Goal: Browse casually

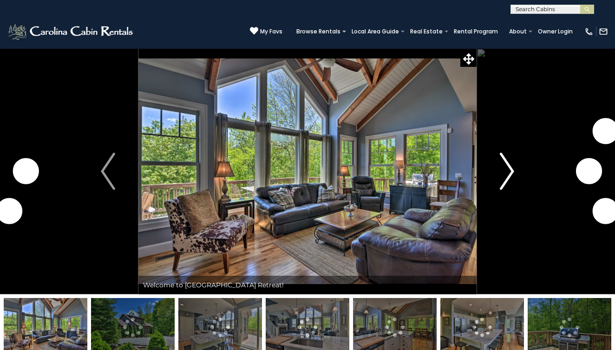
click at [506, 175] on img "Next" at bounding box center [507, 171] width 14 height 37
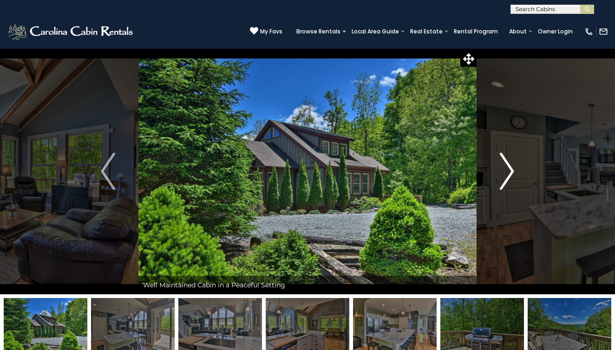
click at [506, 175] on img "Next" at bounding box center [507, 171] width 14 height 37
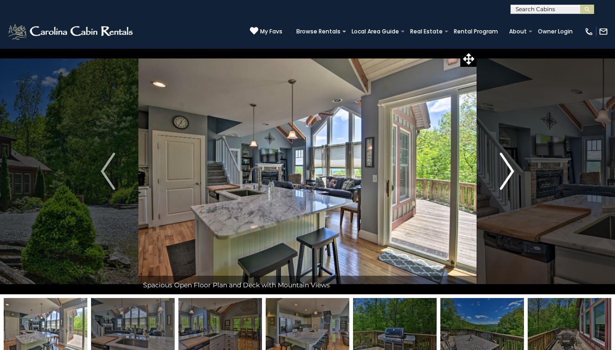
click at [506, 175] on img "Next" at bounding box center [507, 171] width 14 height 37
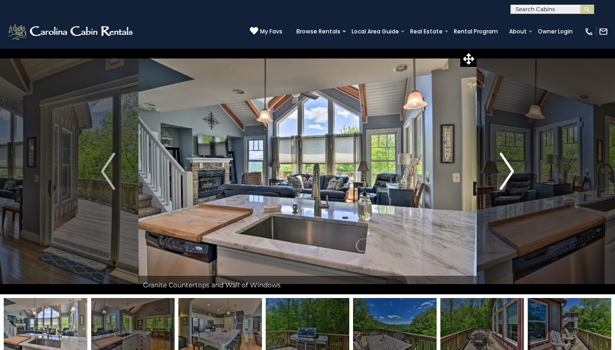
click at [506, 175] on img "Next" at bounding box center [507, 171] width 14 height 37
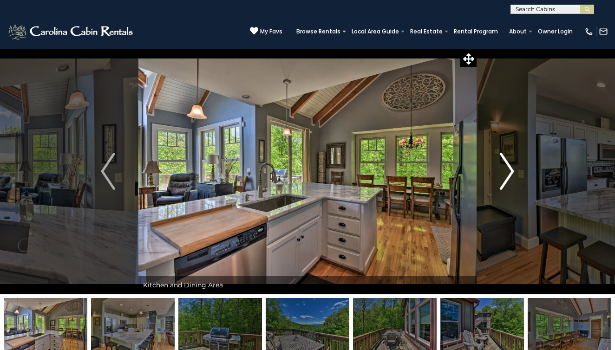
click at [506, 175] on img "Next" at bounding box center [507, 171] width 14 height 37
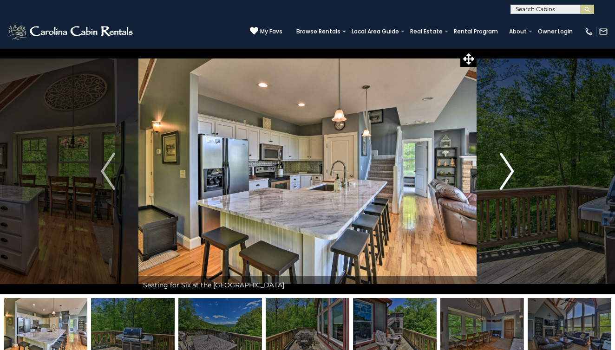
click at [506, 175] on img "Next" at bounding box center [507, 171] width 14 height 37
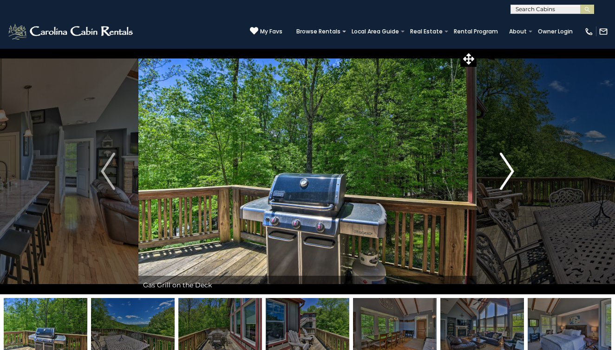
click at [506, 175] on img "Next" at bounding box center [507, 171] width 14 height 37
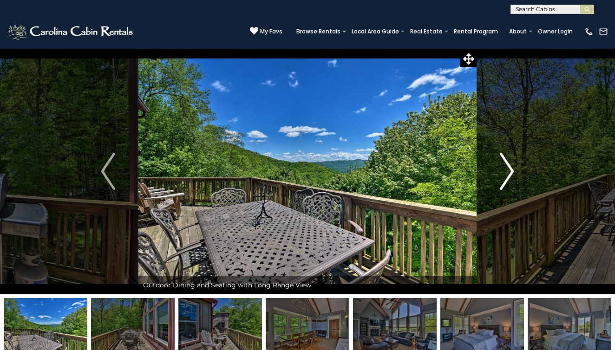
click at [506, 175] on img "Next" at bounding box center [507, 171] width 14 height 37
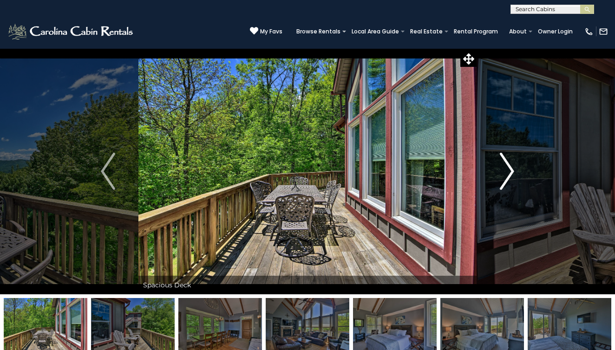
click at [506, 175] on img "Next" at bounding box center [507, 171] width 14 height 37
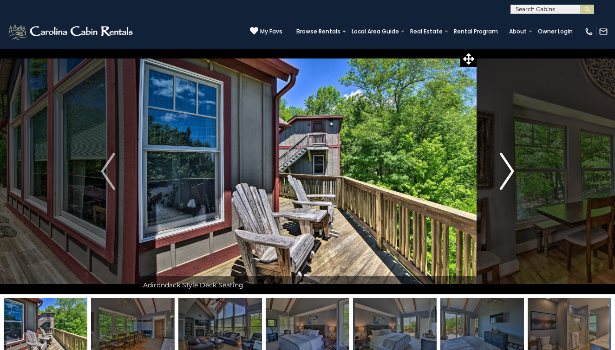
click at [506, 175] on img "Next" at bounding box center [507, 171] width 14 height 37
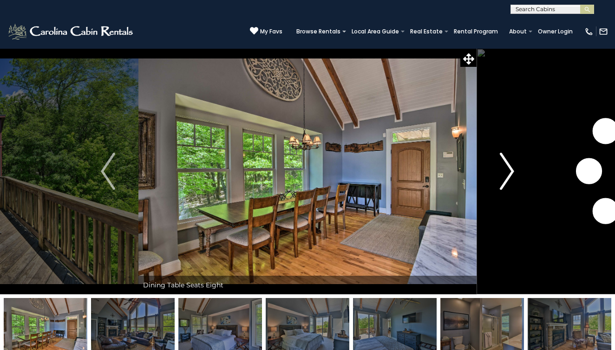
click at [506, 175] on img "Next" at bounding box center [507, 171] width 14 height 37
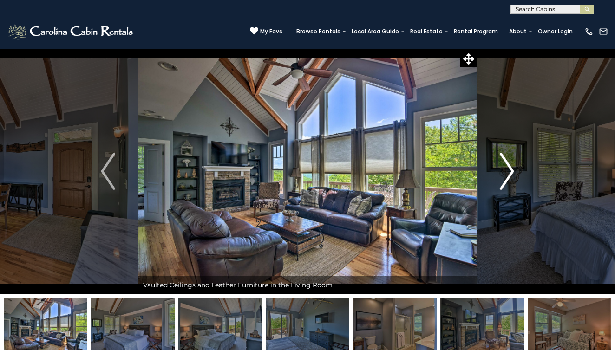
click at [506, 175] on img "Next" at bounding box center [507, 171] width 14 height 37
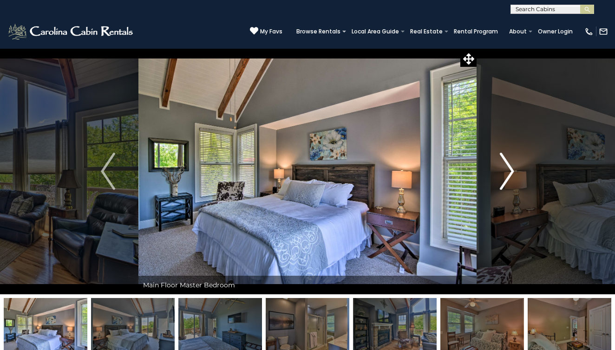
click at [506, 175] on img "Next" at bounding box center [507, 171] width 14 height 37
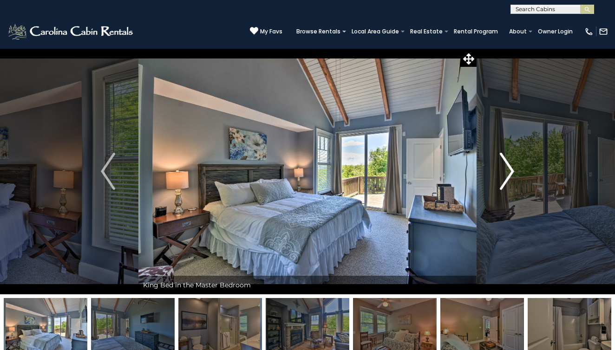
click at [506, 175] on img "Next" at bounding box center [507, 171] width 14 height 37
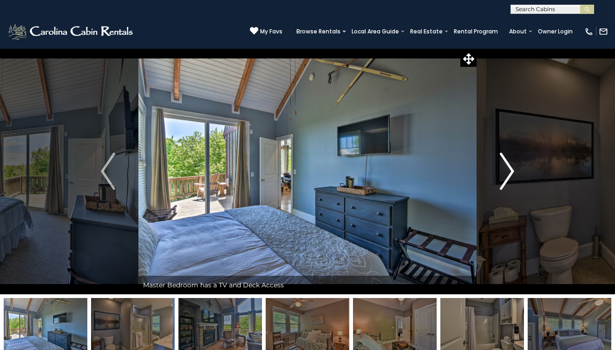
click at [506, 175] on img "Next" at bounding box center [507, 171] width 14 height 37
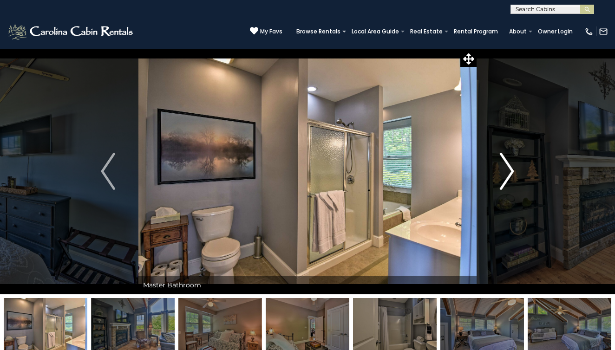
click at [506, 175] on img "Next" at bounding box center [507, 171] width 14 height 37
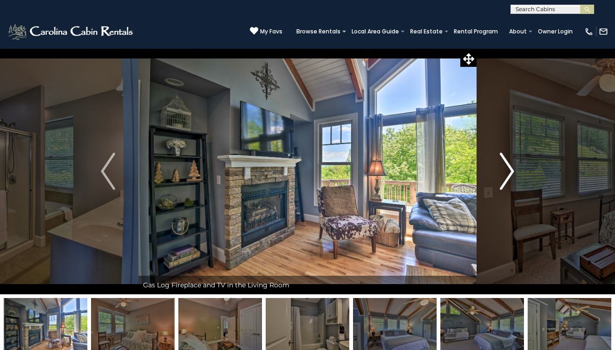
click at [506, 175] on img "Next" at bounding box center [507, 171] width 14 height 37
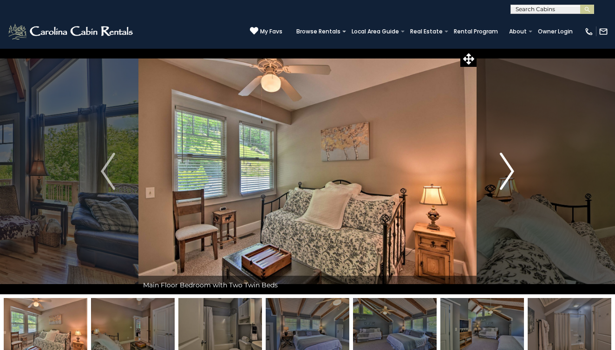
click at [506, 175] on img "Next" at bounding box center [507, 171] width 14 height 37
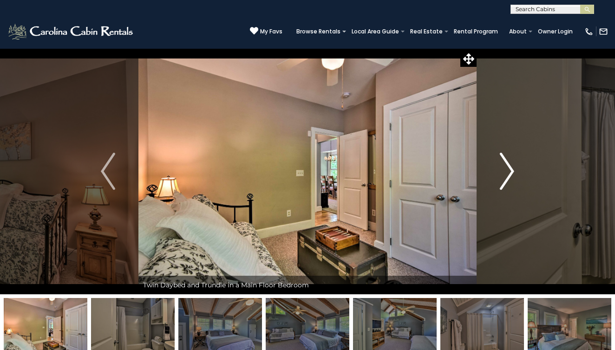
click at [506, 175] on img "Next" at bounding box center [507, 171] width 14 height 37
